Goal: Check status: Check status

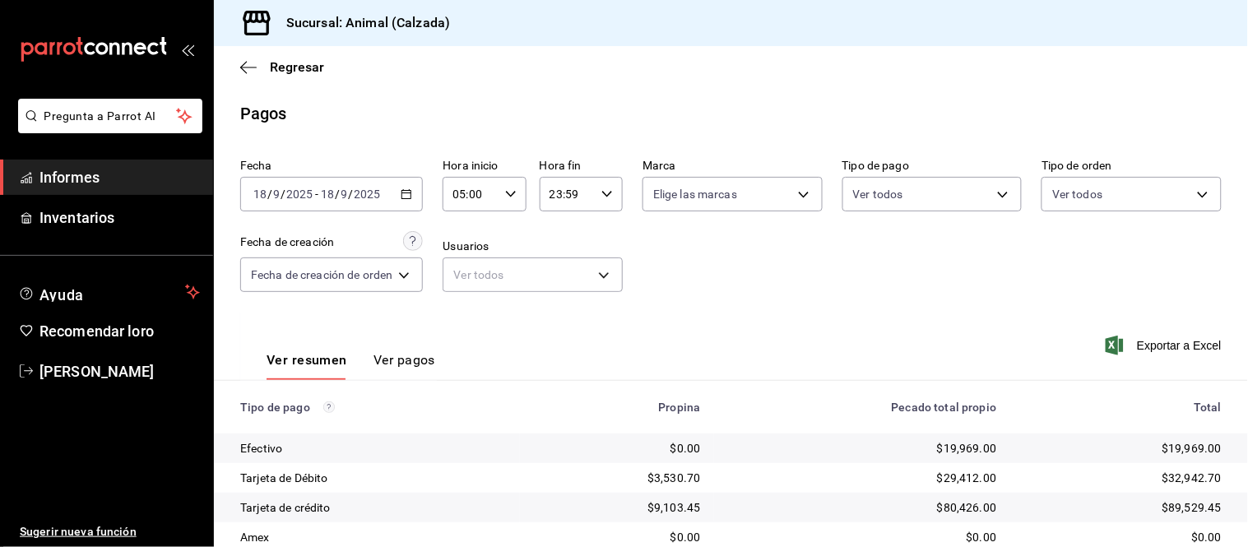
scroll to position [179, 0]
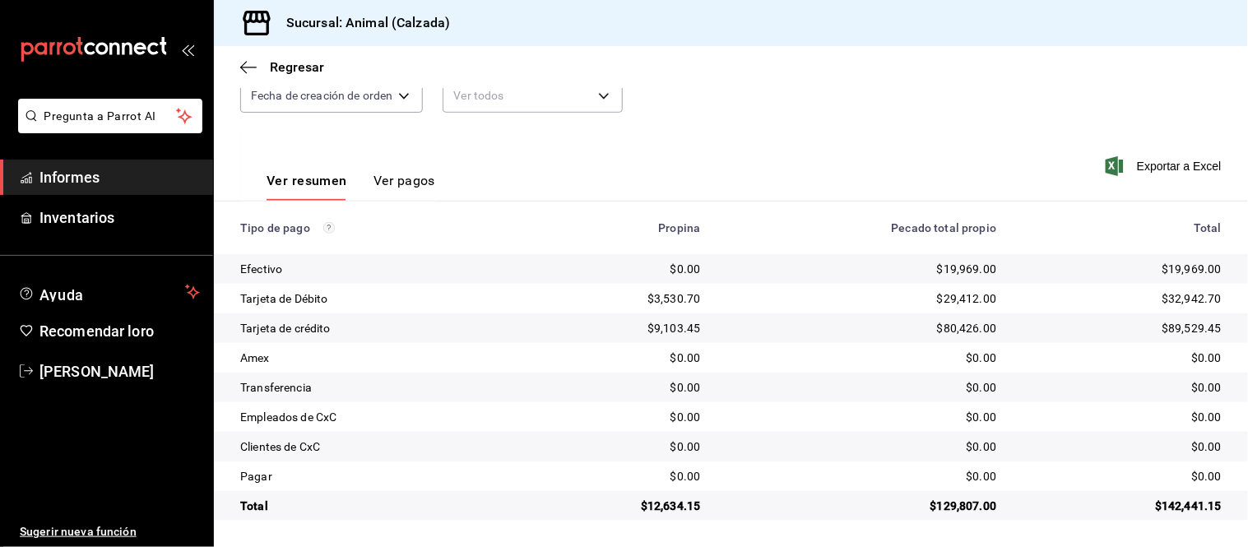
click at [415, 175] on font "Ver pagos" at bounding box center [405, 181] width 62 height 16
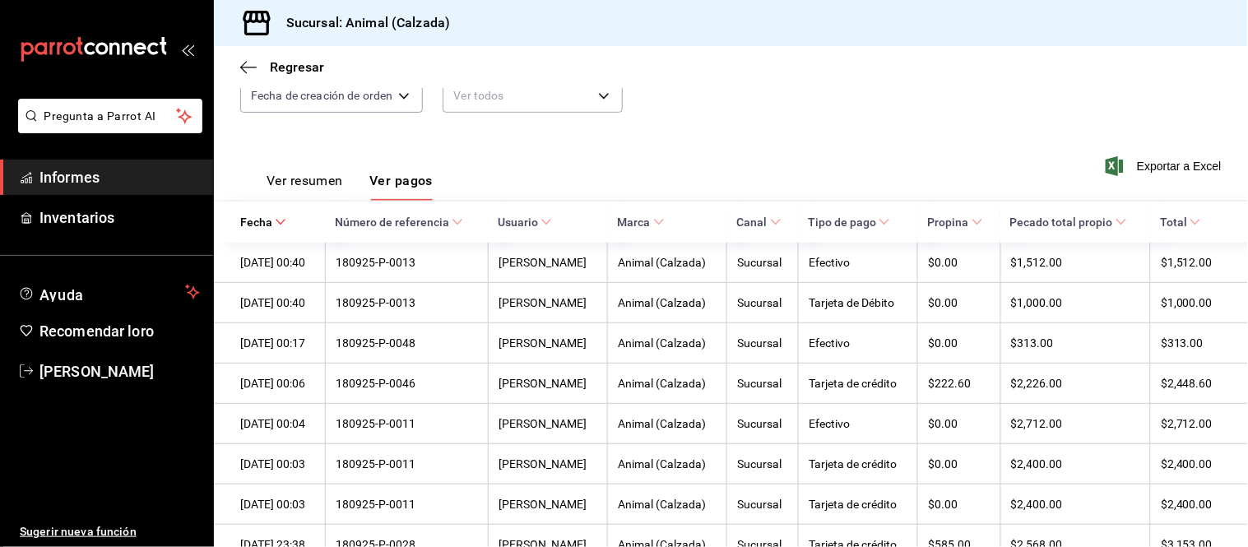
click at [295, 190] on button "Ver resumen" at bounding box center [305, 186] width 77 height 29
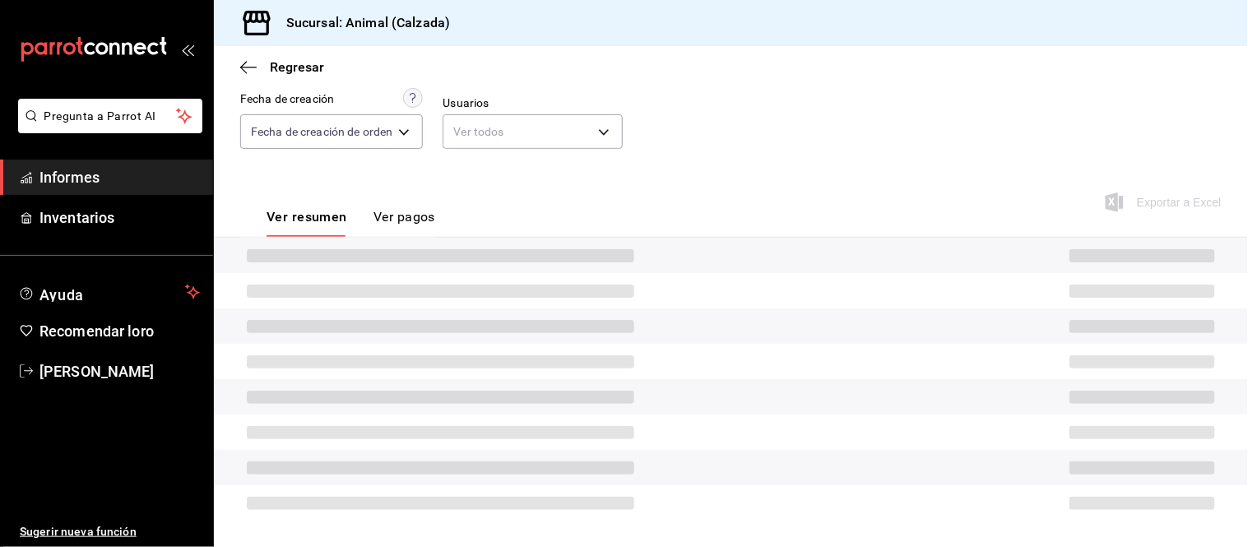
scroll to position [179, 0]
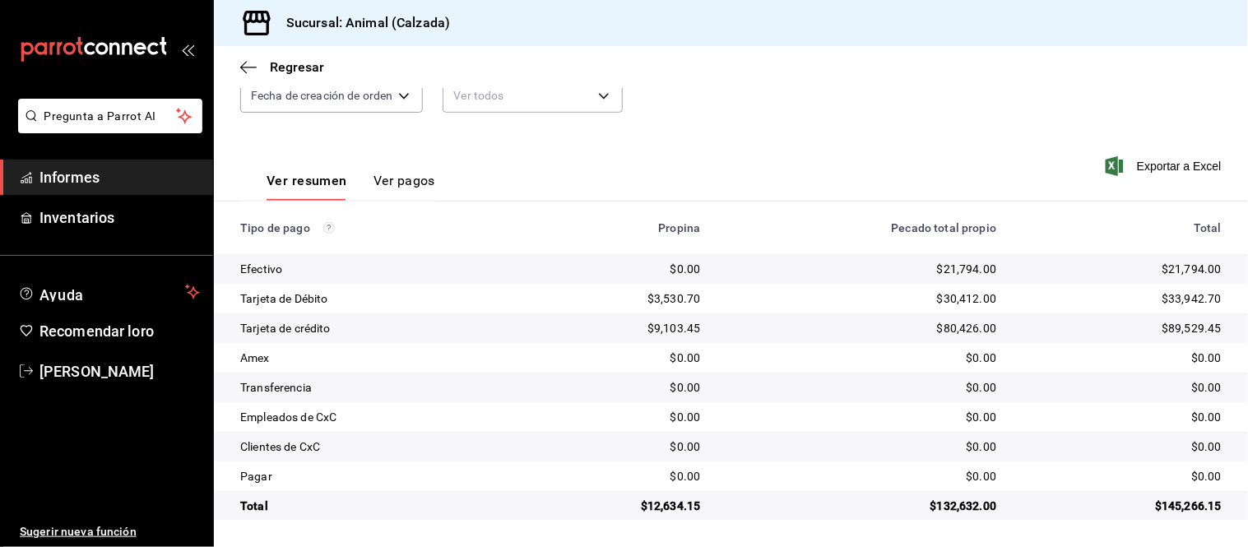
click at [365, 179] on div "Ver resumen Ver pagos" at bounding box center [351, 186] width 169 height 29
click at [387, 181] on font "Ver pagos" at bounding box center [405, 181] width 62 height 16
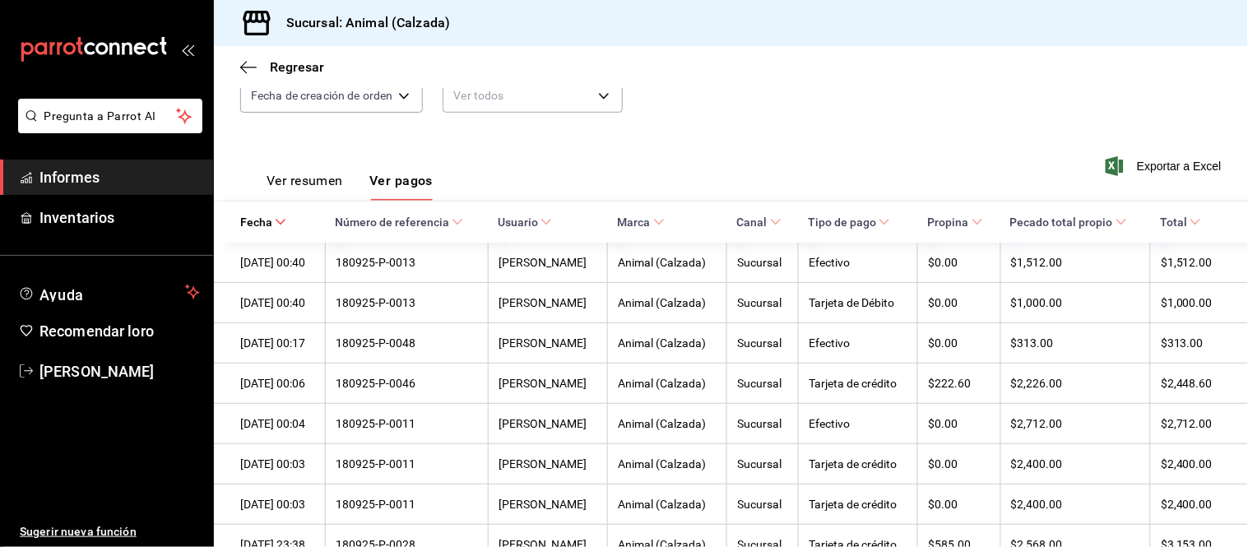
click at [292, 183] on font "Ver resumen" at bounding box center [305, 181] width 77 height 16
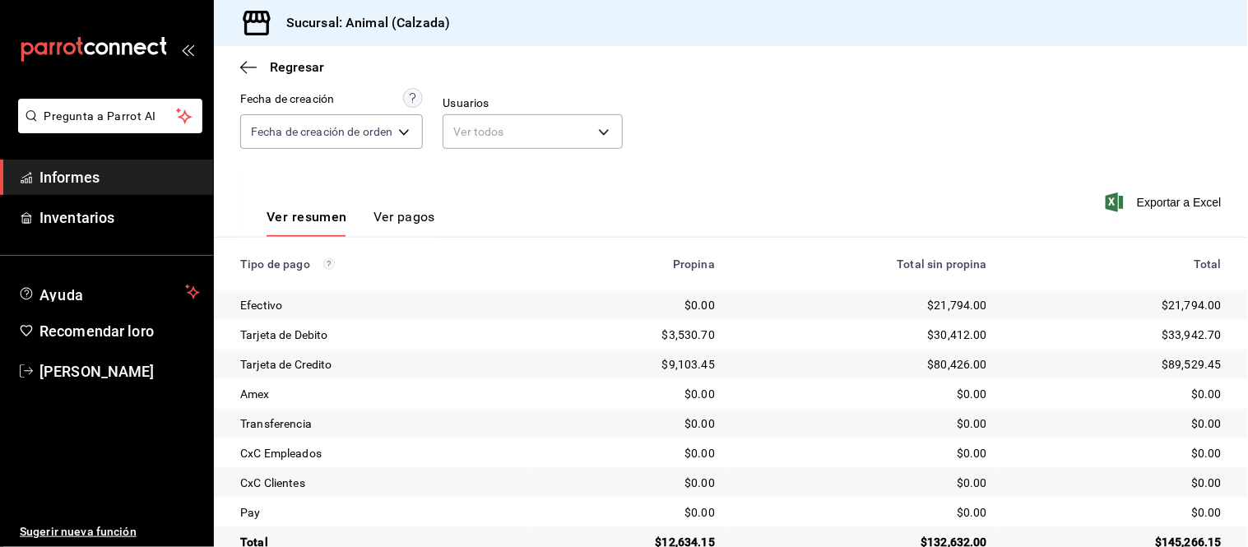
scroll to position [179, 0]
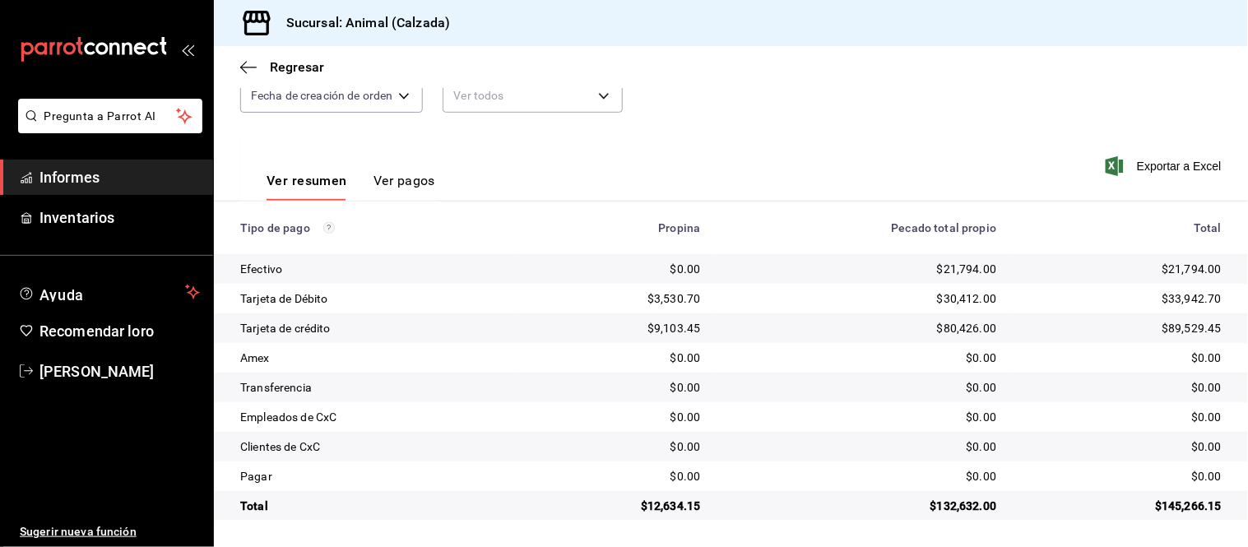
click at [397, 185] on font "Ver pagos" at bounding box center [405, 181] width 62 height 16
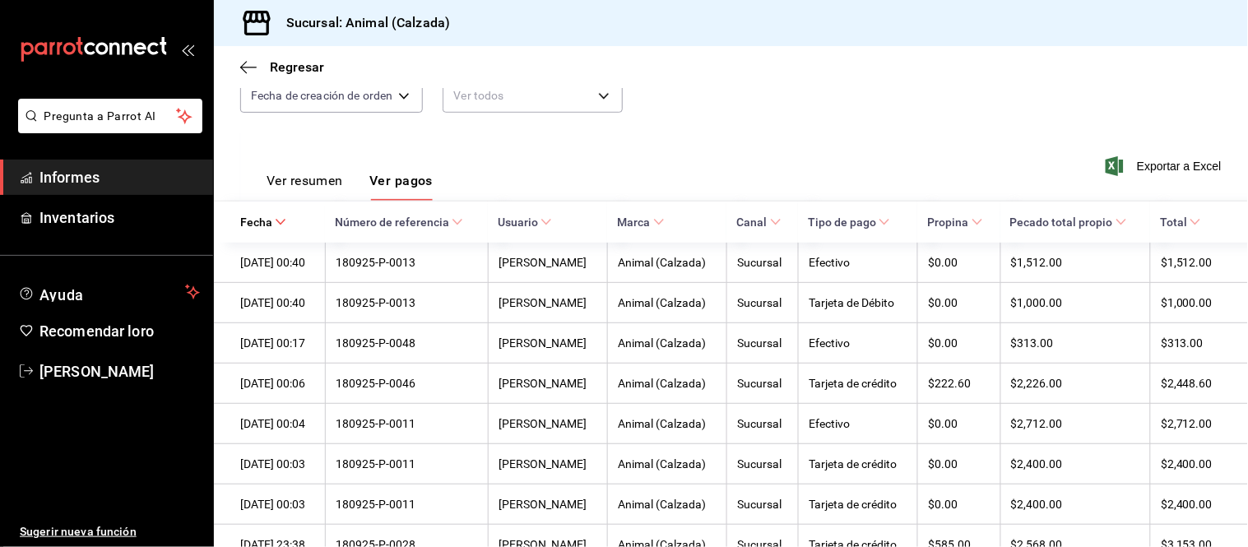
click at [309, 181] on font "Ver resumen" at bounding box center [305, 181] width 77 height 16
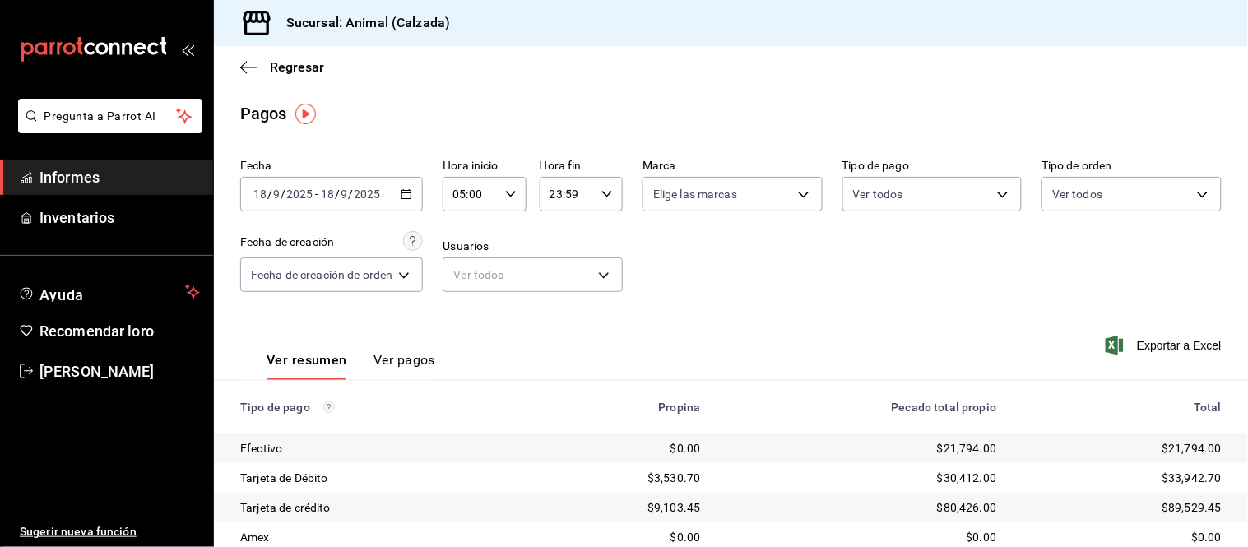
click at [384, 198] on div "[DATE] [DATE] - [DATE] [DATE]" at bounding box center [331, 194] width 183 height 35
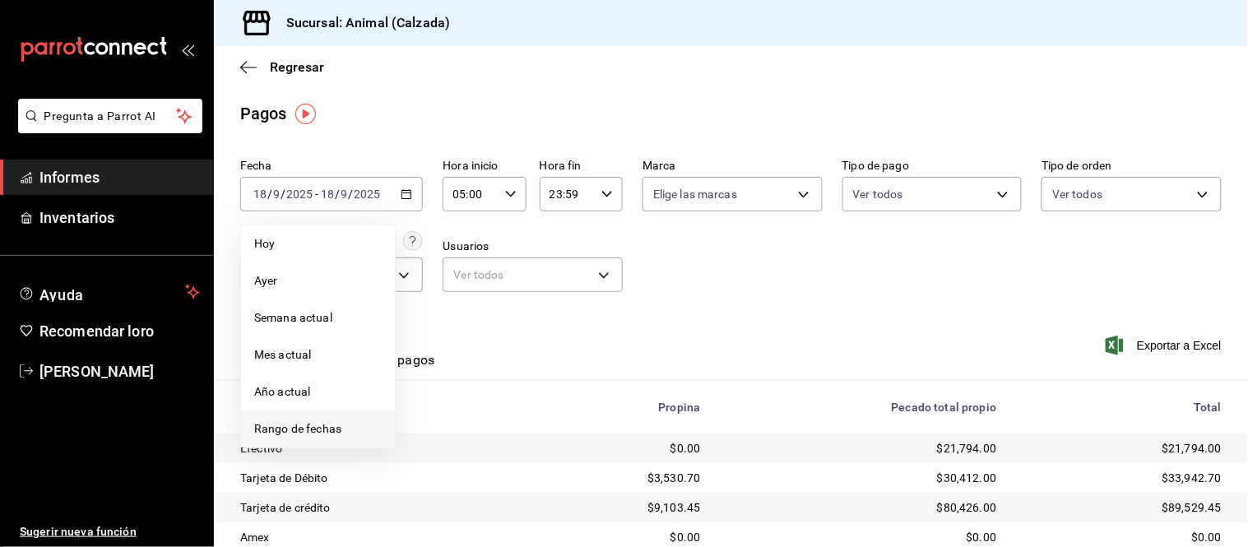
click at [286, 424] on font "Rango de fechas" at bounding box center [297, 428] width 87 height 13
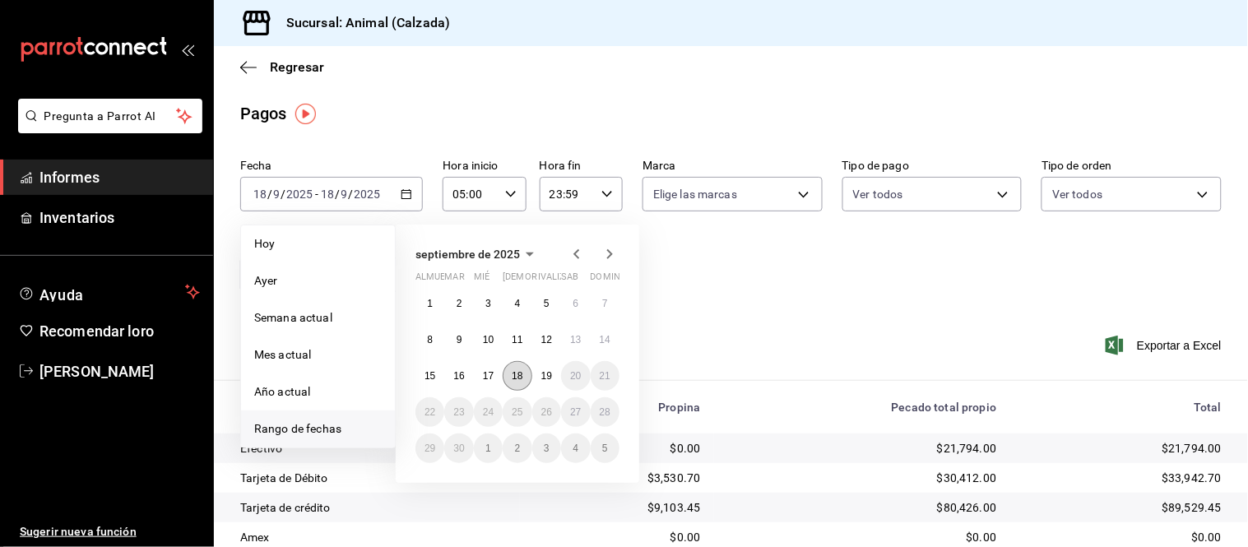
click at [524, 382] on button "18" at bounding box center [517, 376] width 29 height 30
click at [533, 376] on button "19" at bounding box center [546, 376] width 29 height 30
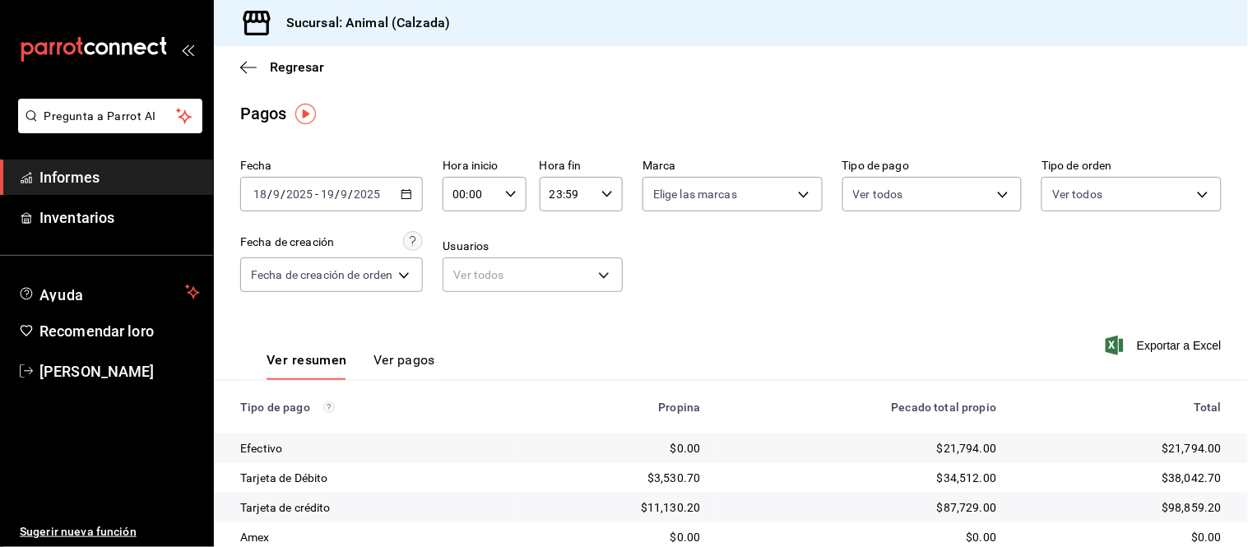
click at [513, 191] on icon "button" at bounding box center [511, 194] width 12 height 12
click at [459, 251] on font "05" at bounding box center [465, 251] width 13 height 13
type input "05:00"
click at [421, 351] on div at bounding box center [624, 273] width 1248 height 547
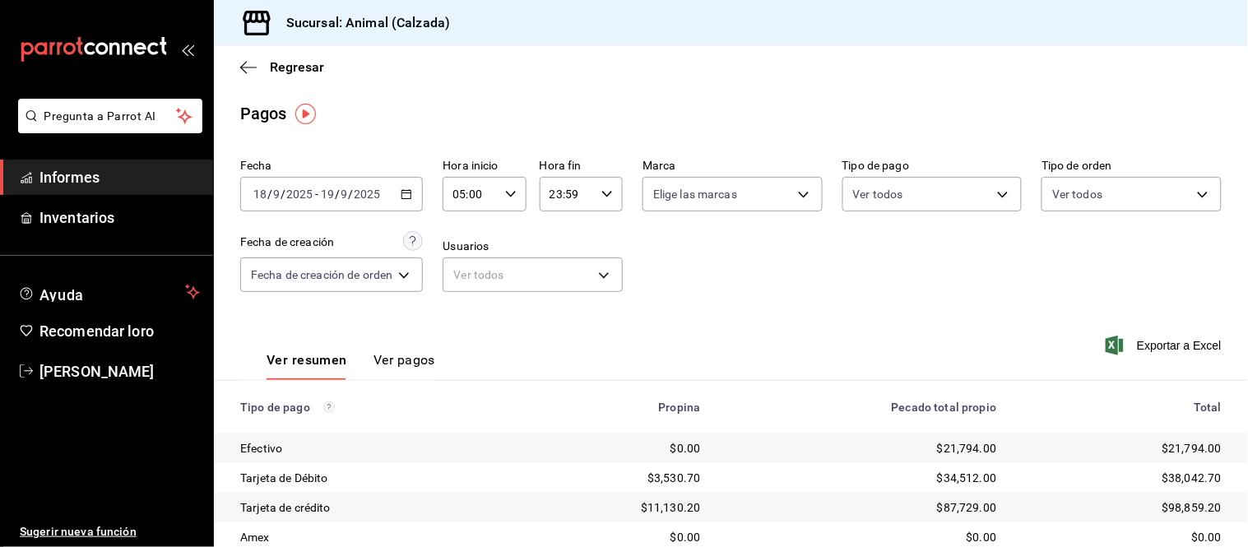
click at [387, 374] on button "Ver pagos" at bounding box center [405, 365] width 62 height 29
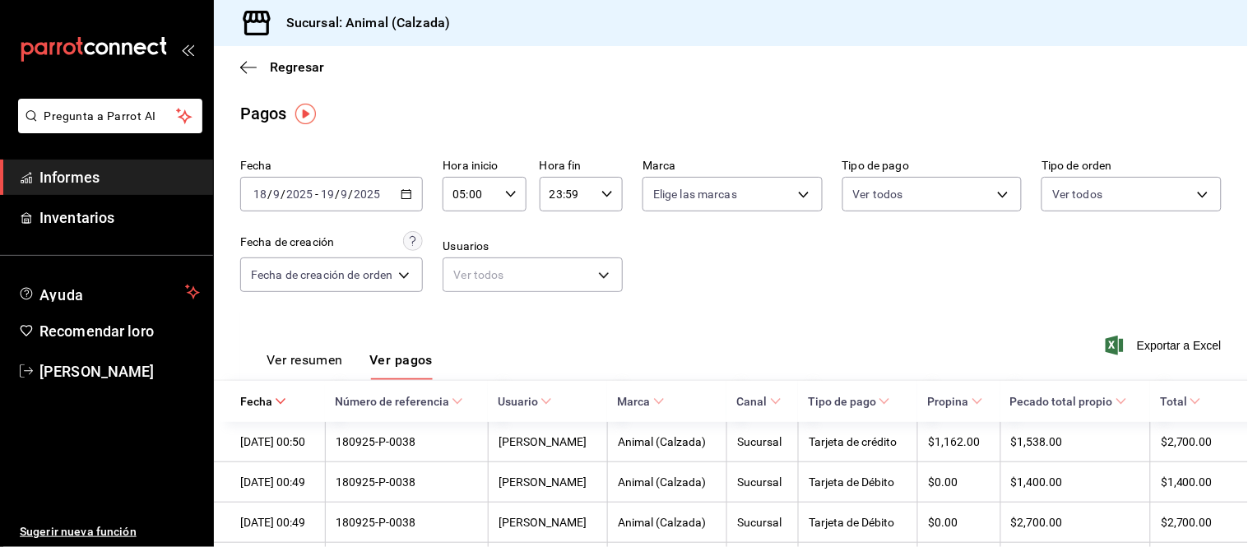
click at [341, 367] on font "Ver resumen" at bounding box center [305, 360] width 77 height 16
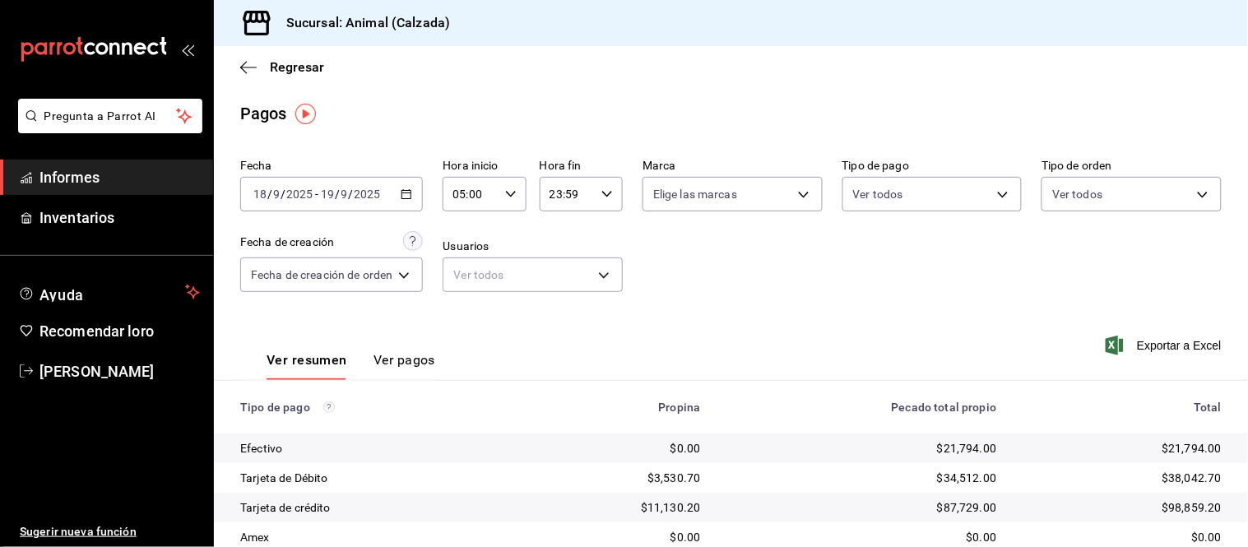
click at [398, 351] on font "Ver pagos" at bounding box center [405, 359] width 62 height 17
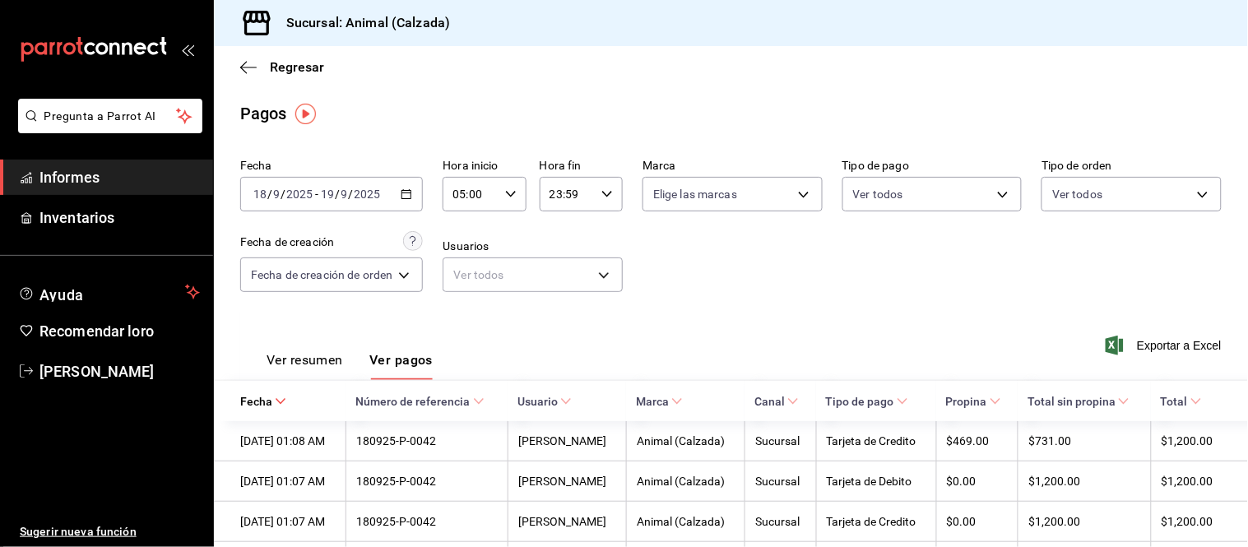
click at [329, 354] on font "Ver resumen" at bounding box center [305, 360] width 77 height 16
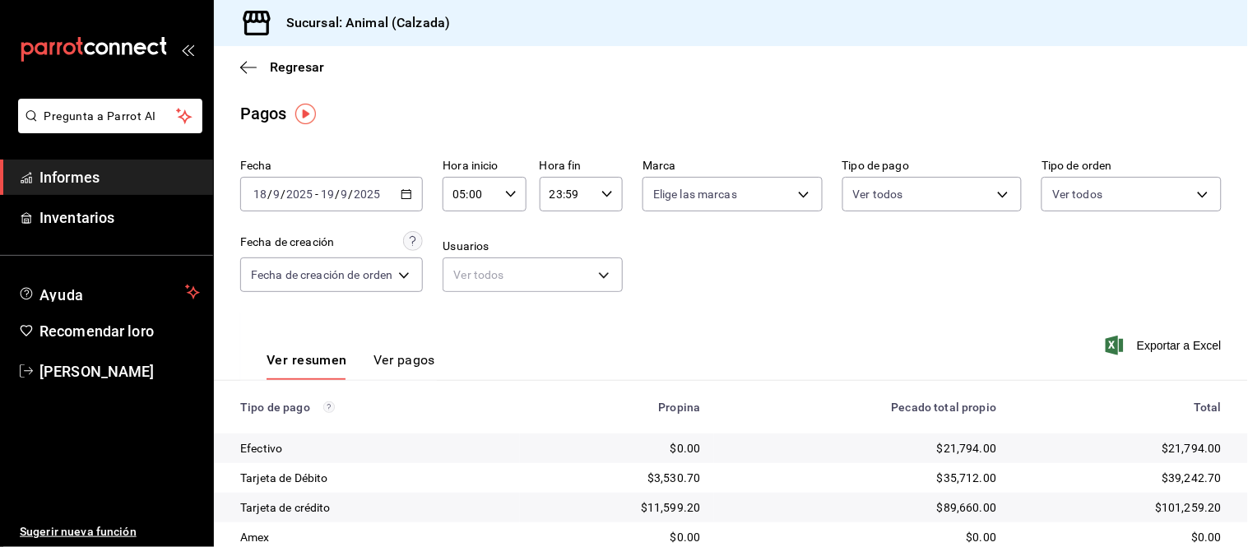
drag, startPoint x: 375, startPoint y: 372, endPoint x: 379, endPoint y: 360, distance: 13.0
click at [375, 371] on button "Ver pagos" at bounding box center [405, 365] width 62 height 29
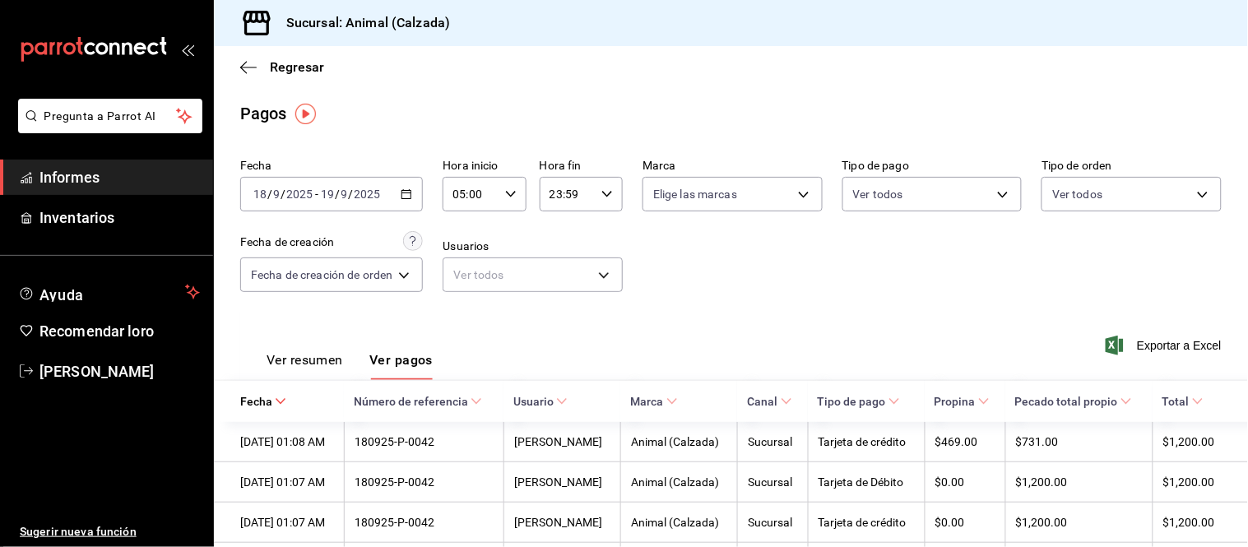
click at [329, 362] on font "Ver resumen" at bounding box center [305, 360] width 77 height 16
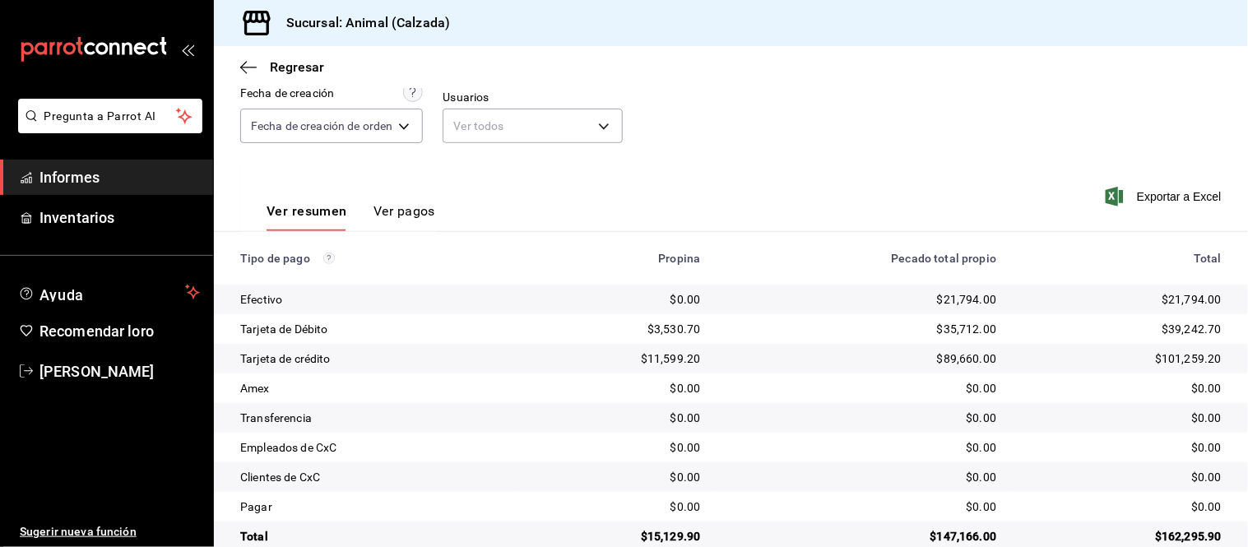
scroll to position [179, 0]
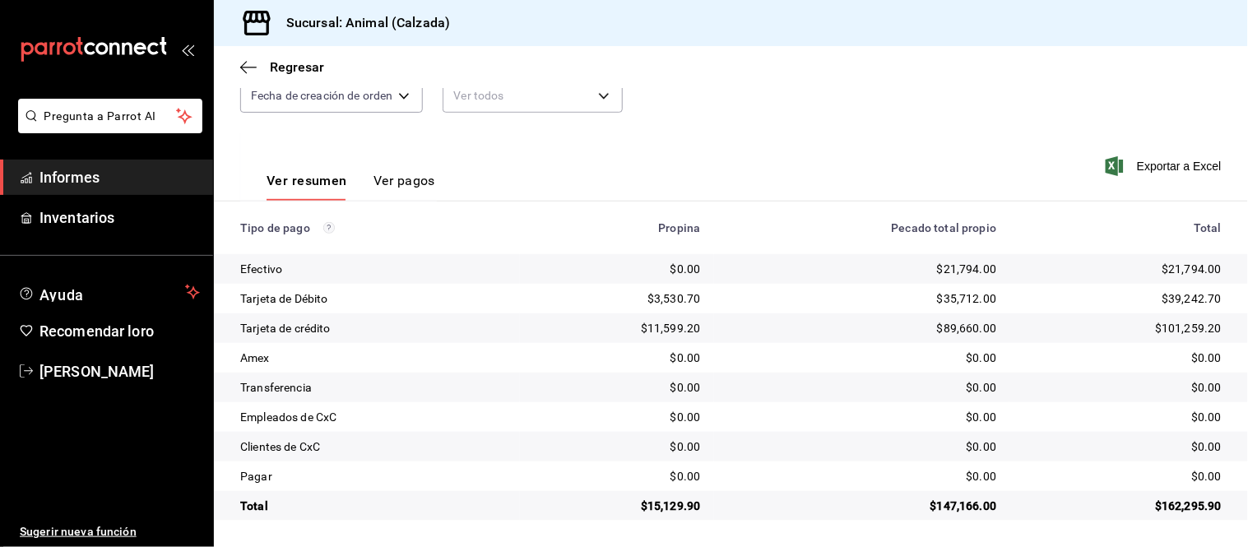
click at [404, 179] on font "Ver pagos" at bounding box center [405, 181] width 62 height 16
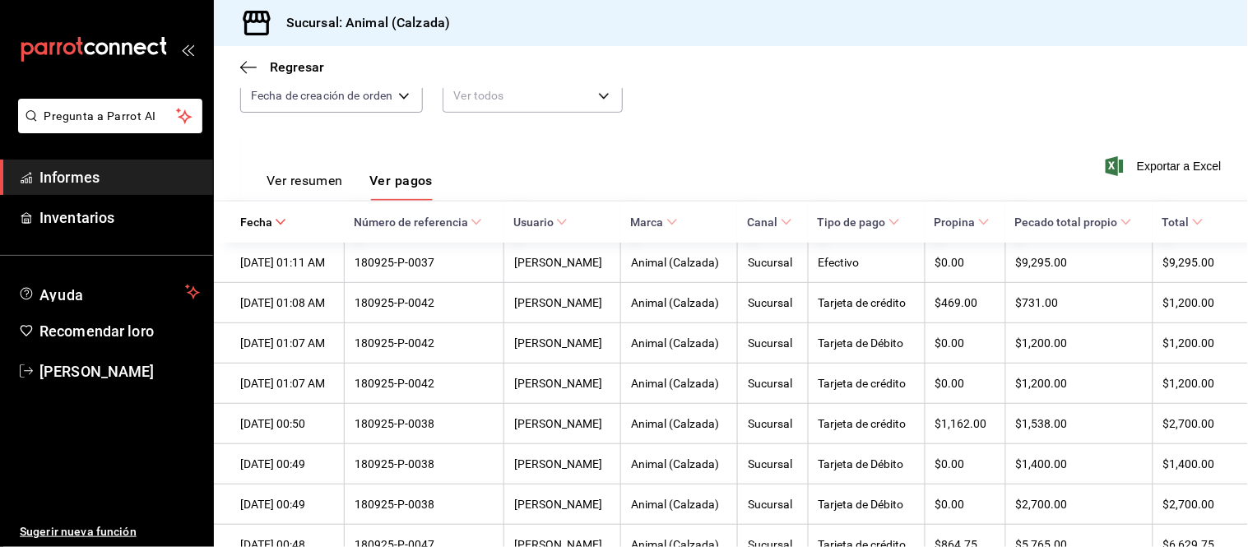
click at [339, 182] on font "Ver resumen" at bounding box center [305, 181] width 77 height 16
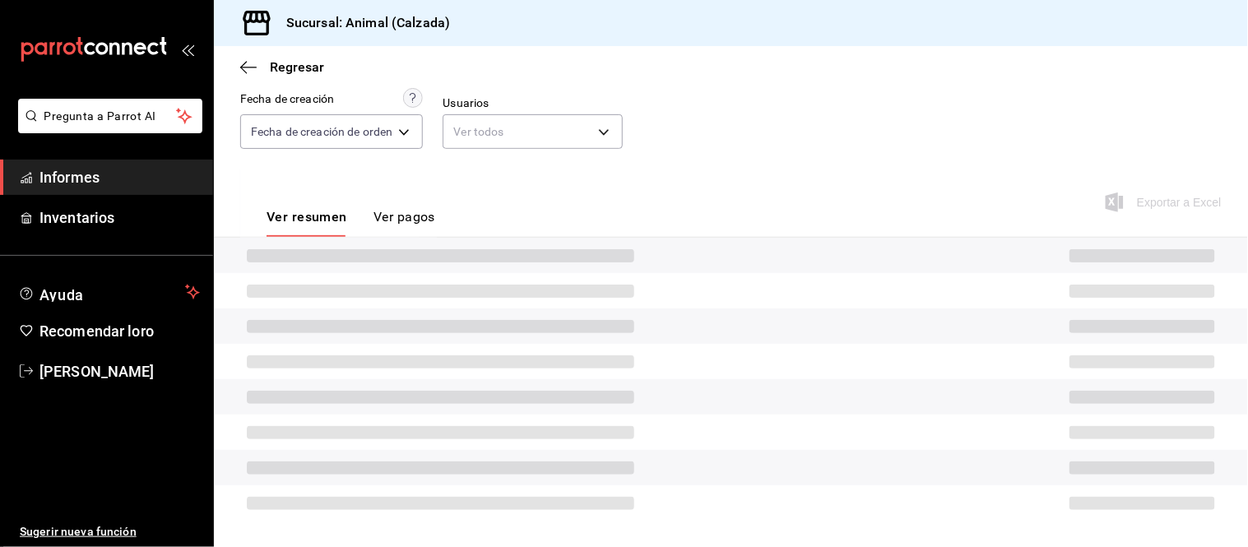
scroll to position [179, 0]
